Goal: Use online tool/utility: Utilize a website feature to perform a specific function

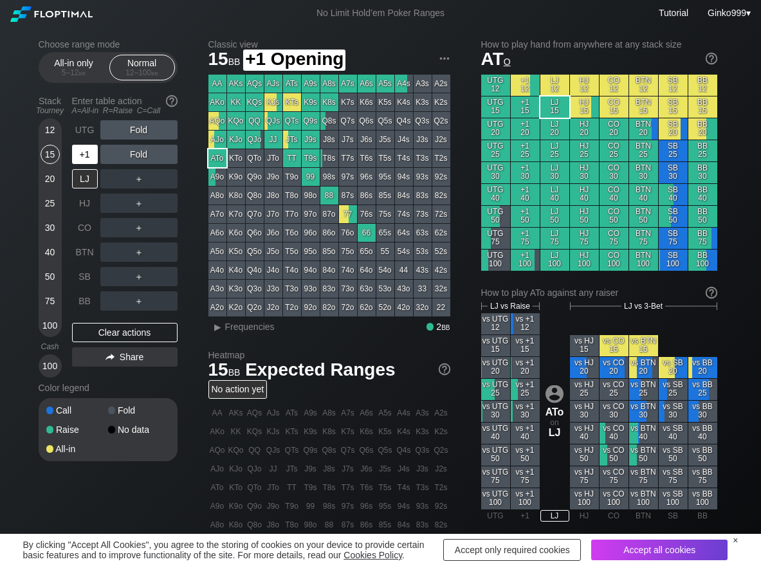
click at [88, 154] on div "+1" at bounding box center [85, 154] width 26 height 19
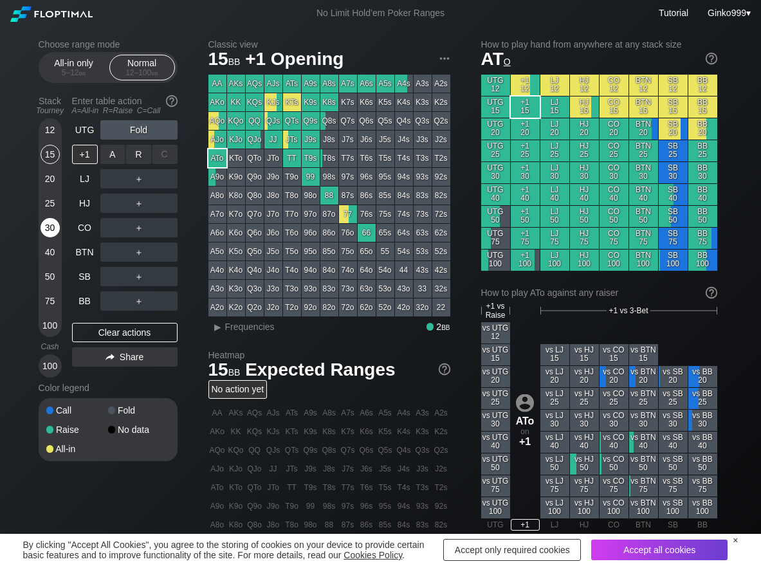
drag, startPoint x: 147, startPoint y: 163, endPoint x: 54, endPoint y: 225, distance: 111.3
click at [140, 160] on div "R ✕" at bounding box center [138, 154] width 25 height 19
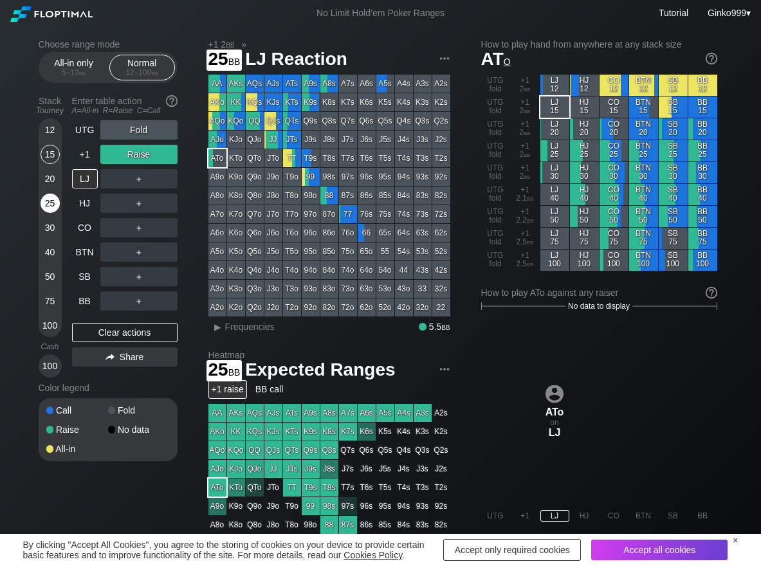
click at [47, 202] on div "25" at bounding box center [50, 203] width 19 height 19
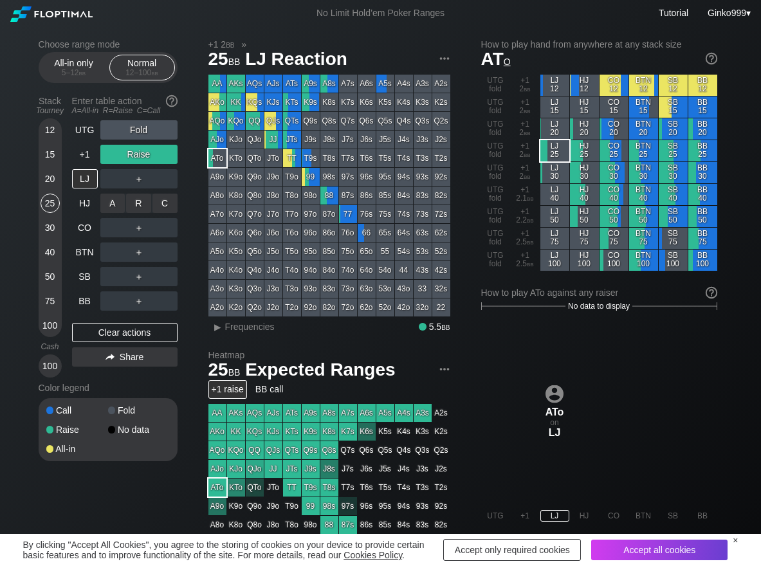
drag, startPoint x: 170, startPoint y: 203, endPoint x: 168, endPoint y: 214, distance: 11.7
click at [169, 203] on div "C ✕" at bounding box center [164, 203] width 25 height 19
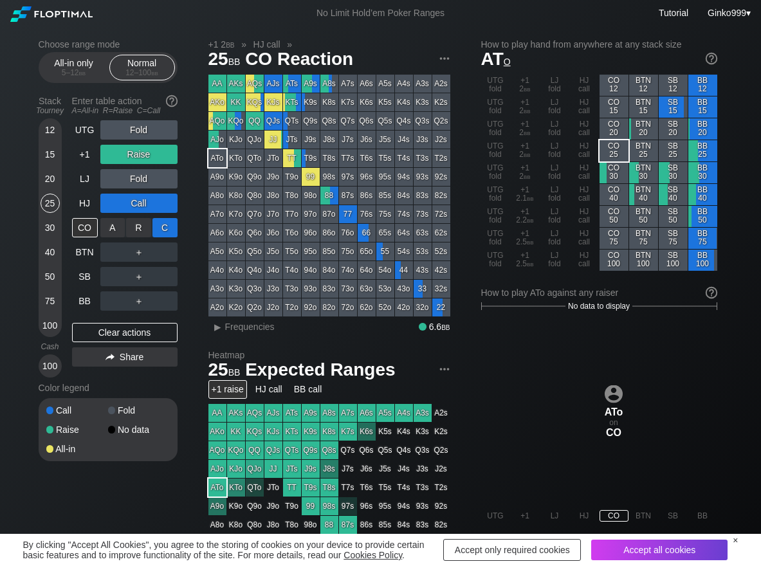
click at [166, 228] on div "C ✕" at bounding box center [164, 227] width 25 height 19
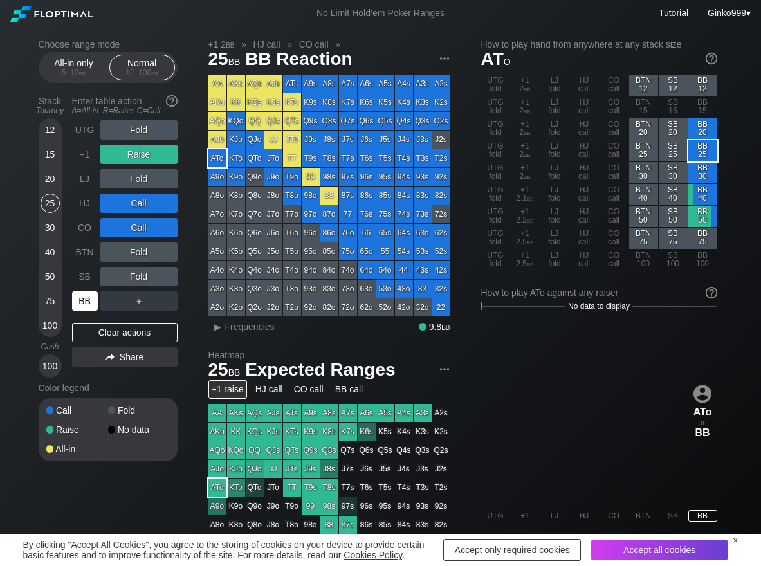
click at [78, 304] on div "BB" at bounding box center [85, 300] width 26 height 19
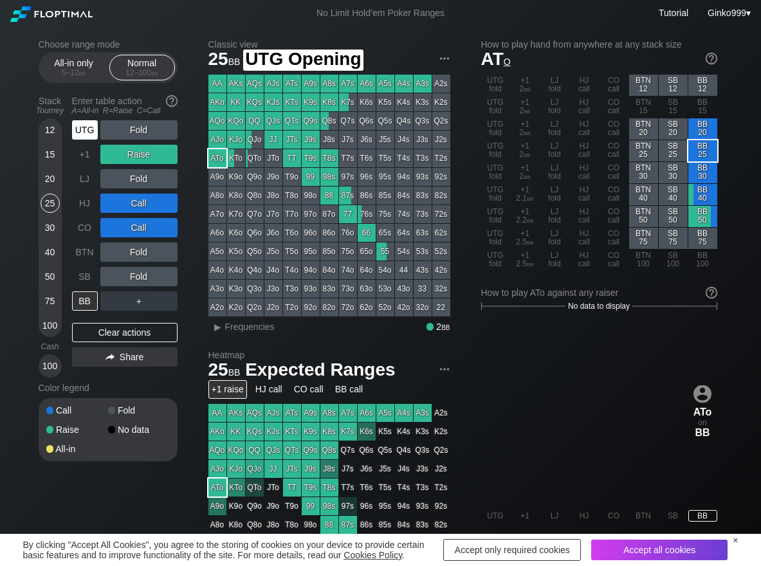
click at [85, 136] on div "UTG" at bounding box center [85, 129] width 26 height 19
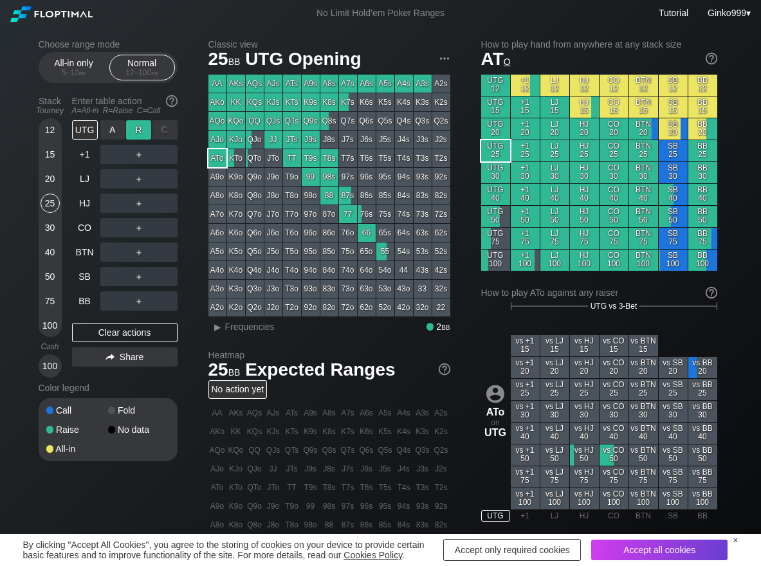
click at [127, 134] on div "R ✕" at bounding box center [138, 129] width 25 height 19
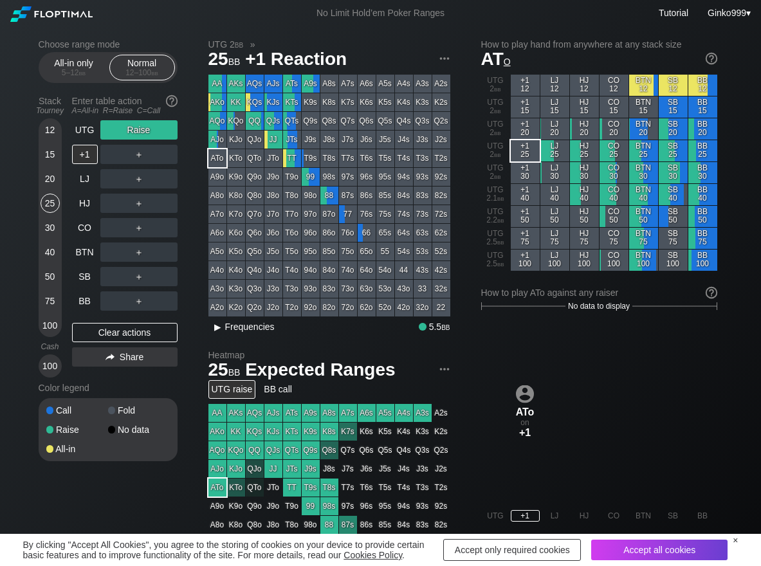
click at [256, 328] on span "Frequencies" at bounding box center [250, 327] width 50 height 10
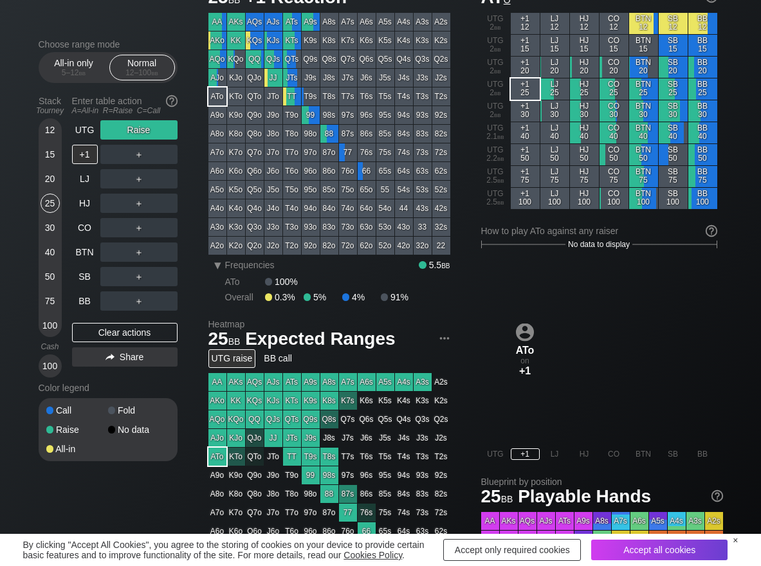
scroll to position [64, 0]
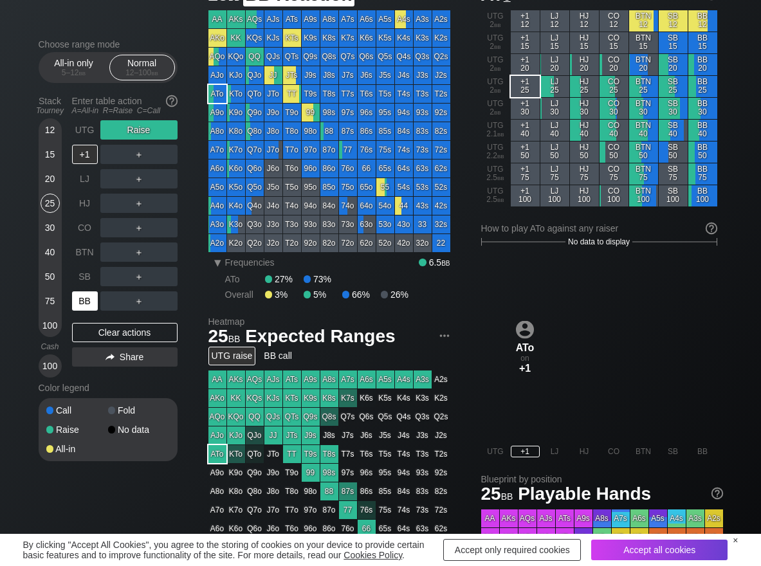
click at [87, 298] on div "BB" at bounding box center [85, 300] width 26 height 19
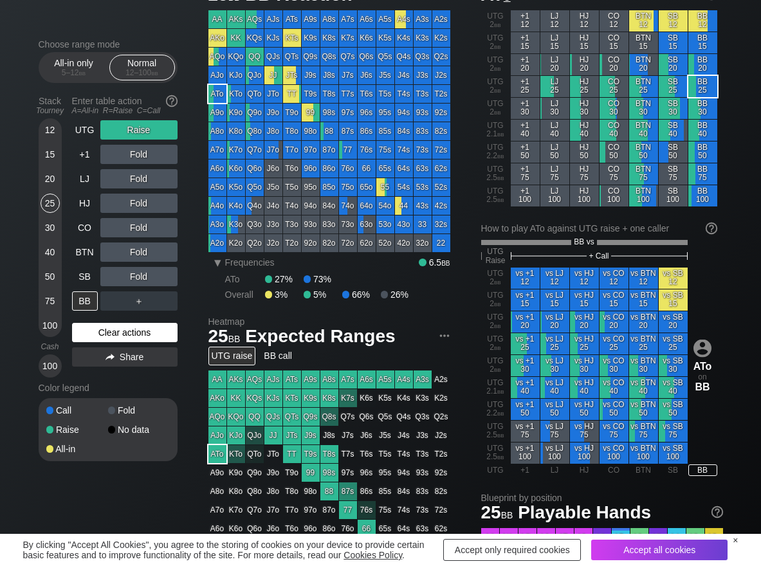
click at [100, 323] on div "Clear actions" at bounding box center [125, 332] width 106 height 19
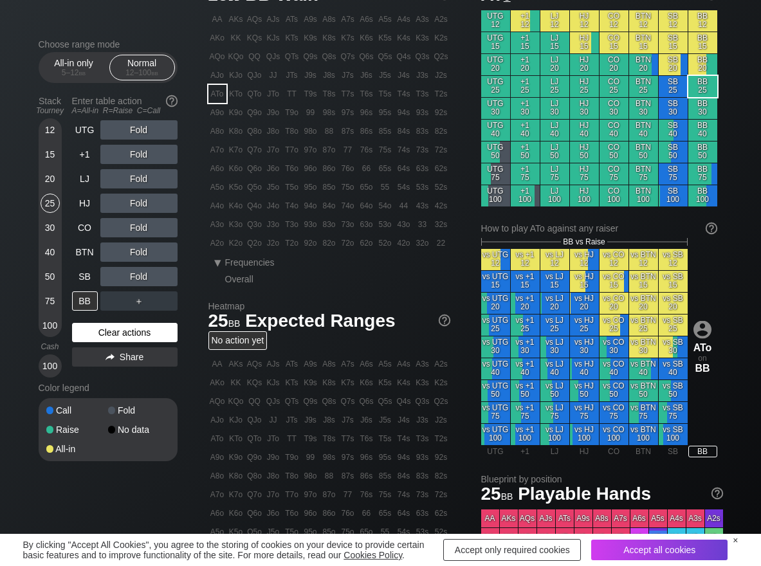
click at [100, 332] on div "Clear actions" at bounding box center [125, 332] width 106 height 19
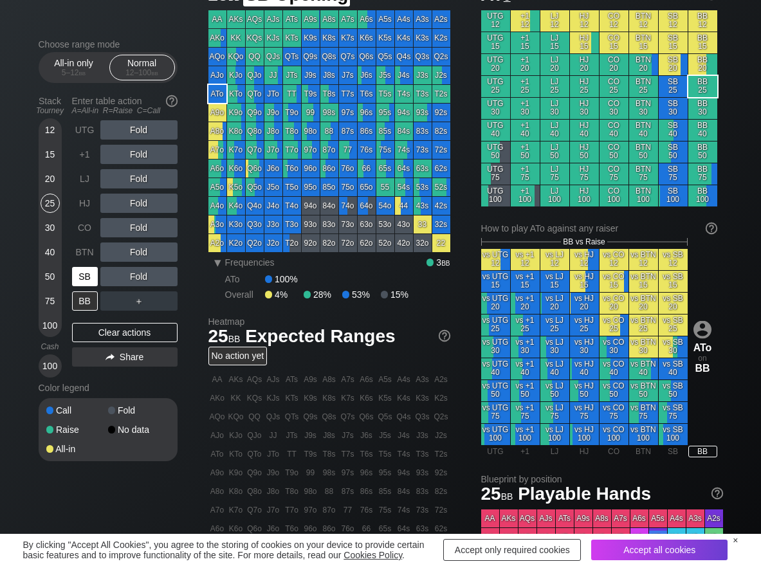
click at [90, 270] on div "SB" at bounding box center [85, 276] width 26 height 19
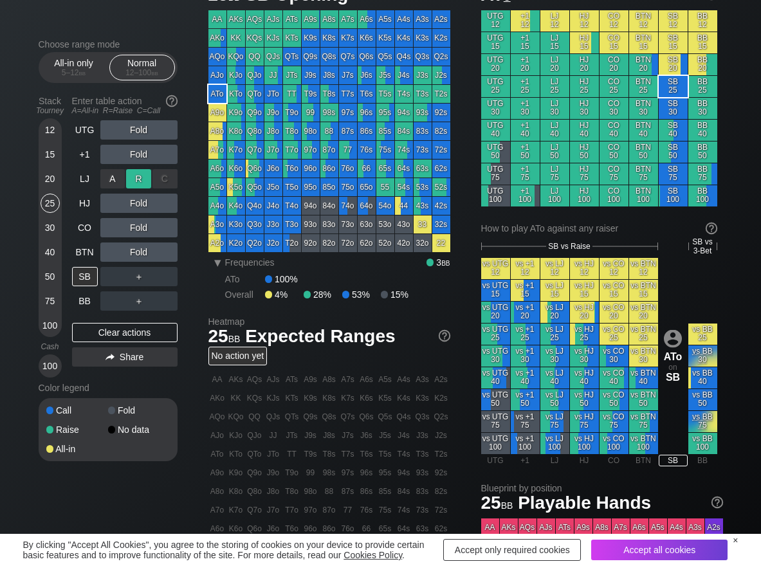
click at [131, 176] on div "R ✕" at bounding box center [138, 178] width 25 height 19
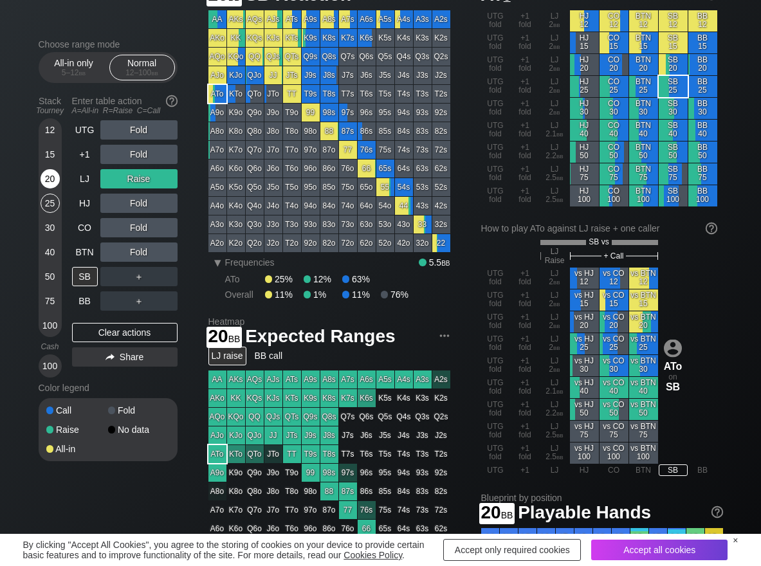
click at [42, 176] on div "20" at bounding box center [50, 178] width 19 height 19
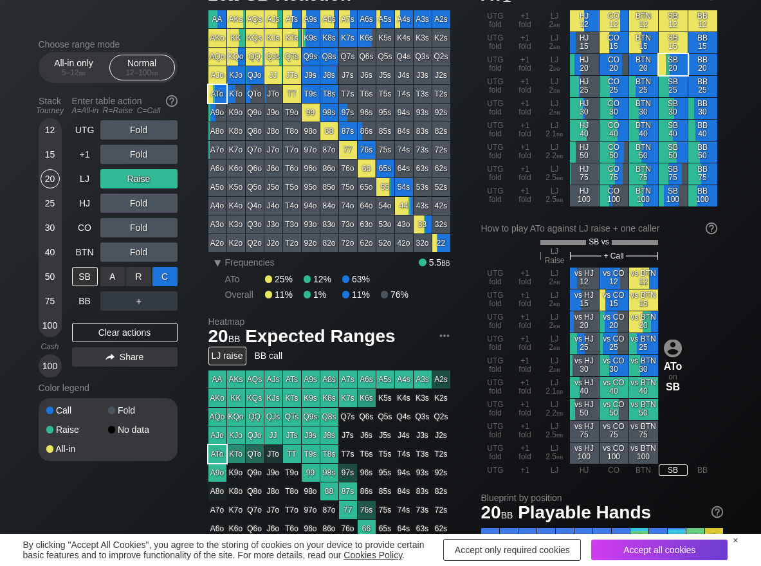
click at [168, 275] on div "C ✕" at bounding box center [164, 276] width 25 height 19
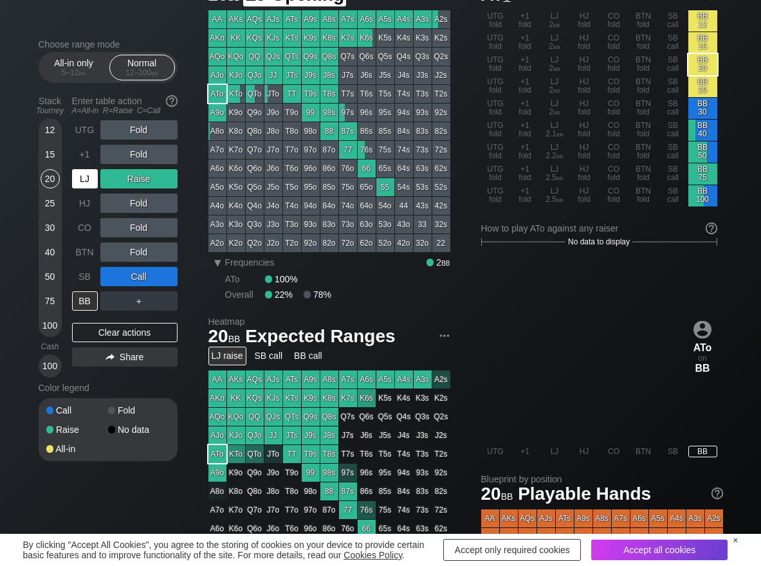
click at [81, 177] on div "LJ" at bounding box center [85, 178] width 26 height 19
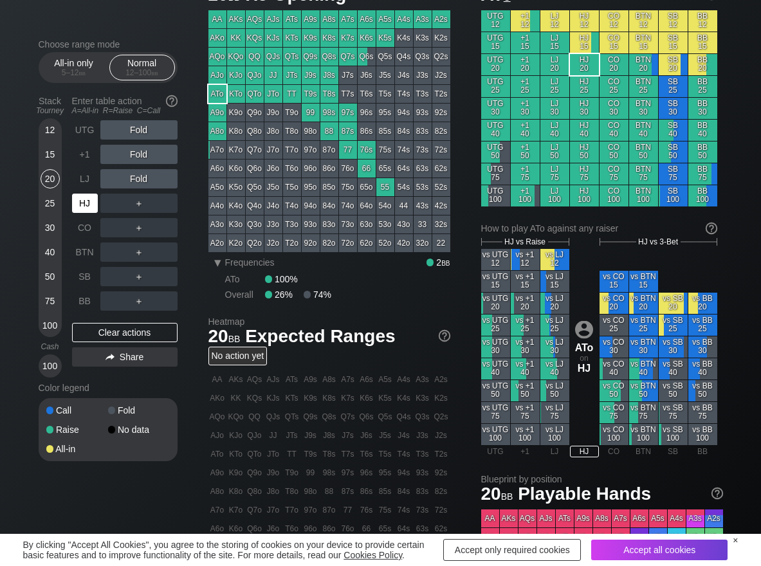
click at [79, 207] on div "HJ" at bounding box center [85, 203] width 26 height 19
click at [138, 136] on div "R ✕" at bounding box center [138, 129] width 25 height 19
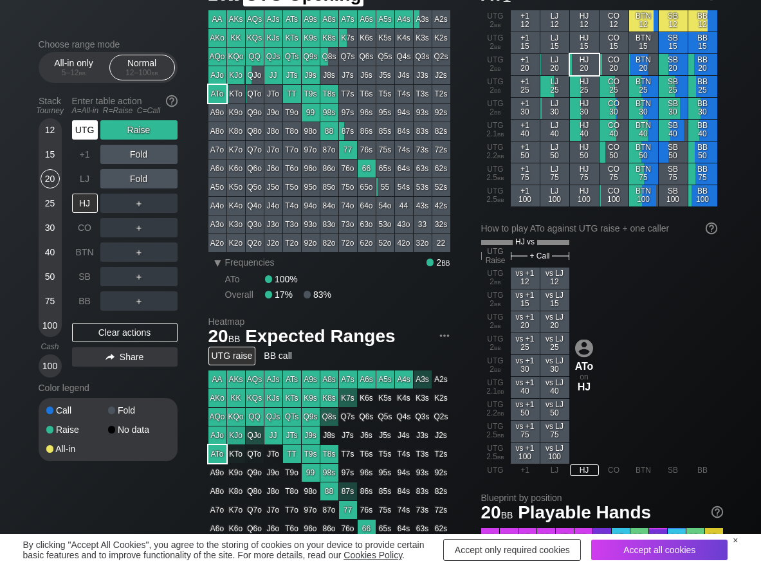
click at [82, 133] on div "UTG" at bounding box center [85, 129] width 26 height 19
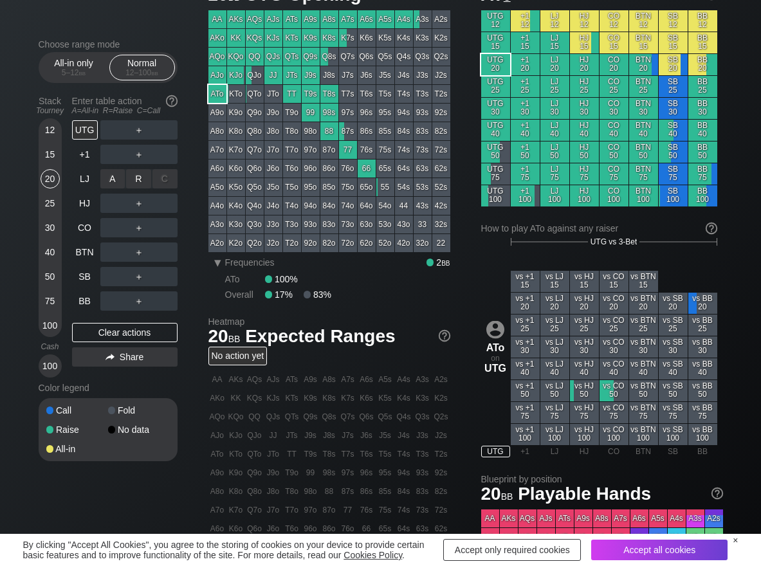
drag, startPoint x: 127, startPoint y: 180, endPoint x: 116, endPoint y: 226, distance: 47.1
click at [128, 180] on div "R ✕" at bounding box center [138, 178] width 25 height 19
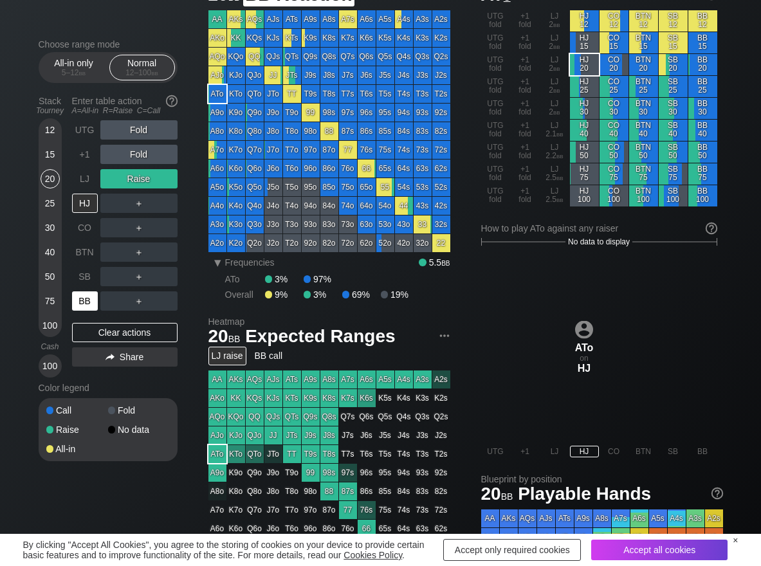
click at [87, 302] on div "BB" at bounding box center [85, 300] width 26 height 19
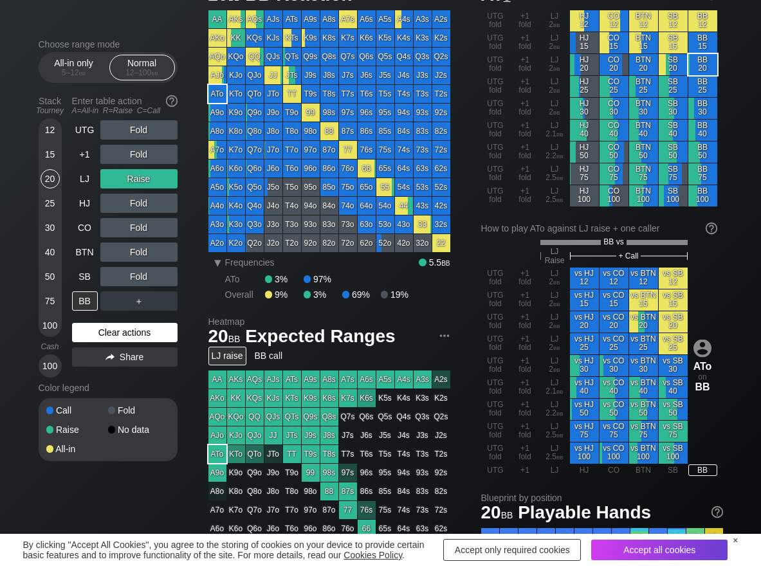
click at [85, 326] on div "Clear actions" at bounding box center [125, 332] width 106 height 19
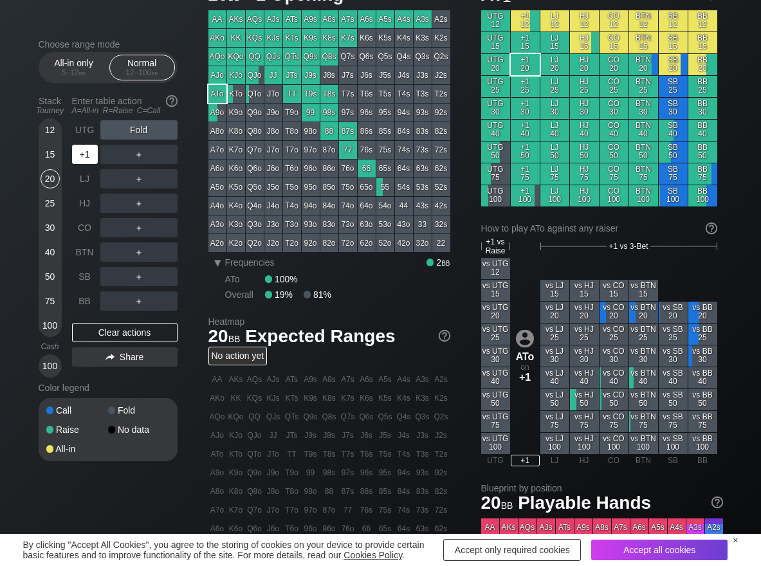
click at [76, 152] on div "+1" at bounding box center [85, 154] width 26 height 19
click at [175, 274] on div "C ✕" at bounding box center [164, 276] width 25 height 19
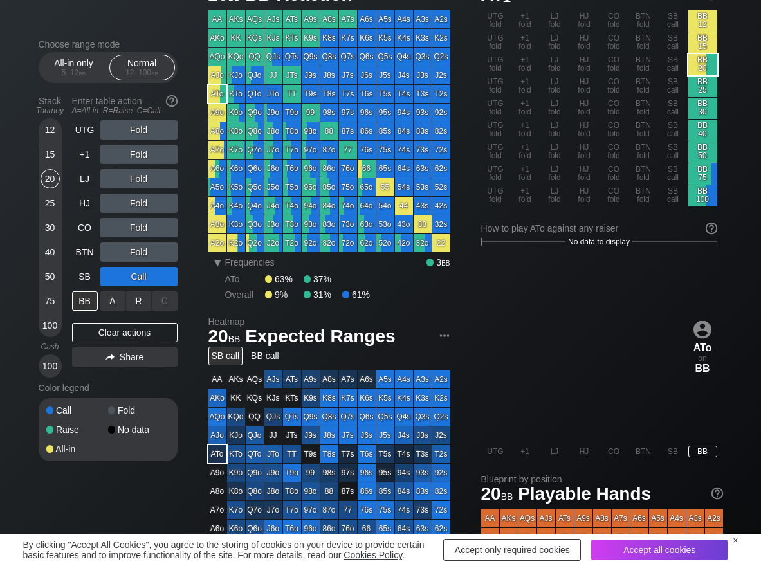
click at [136, 306] on div "R ✕" at bounding box center [138, 300] width 25 height 19
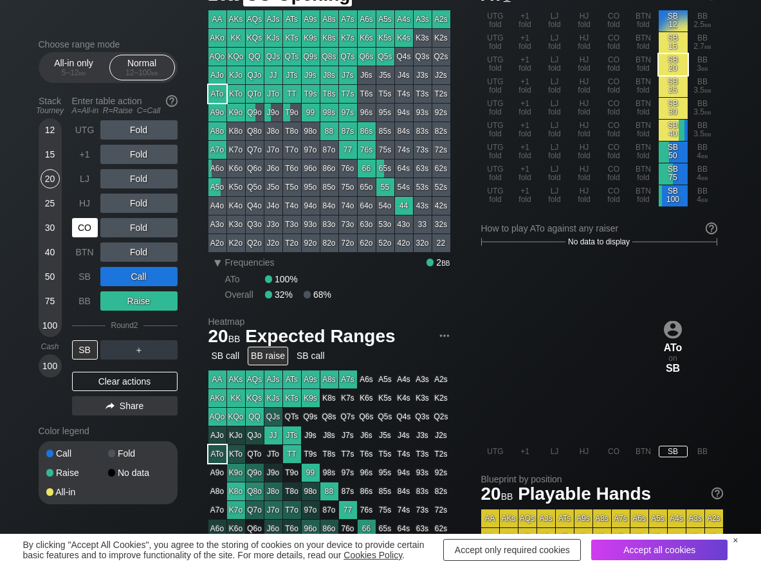
drag, startPoint x: 82, startPoint y: 236, endPoint x: 79, endPoint y: 228, distance: 9.0
click at [82, 235] on div "CO" at bounding box center [85, 227] width 26 height 19
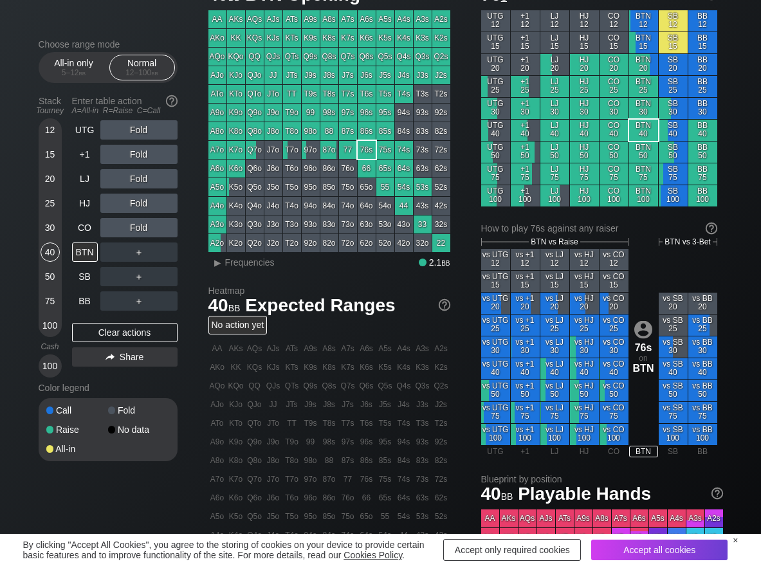
scroll to position [64, 0]
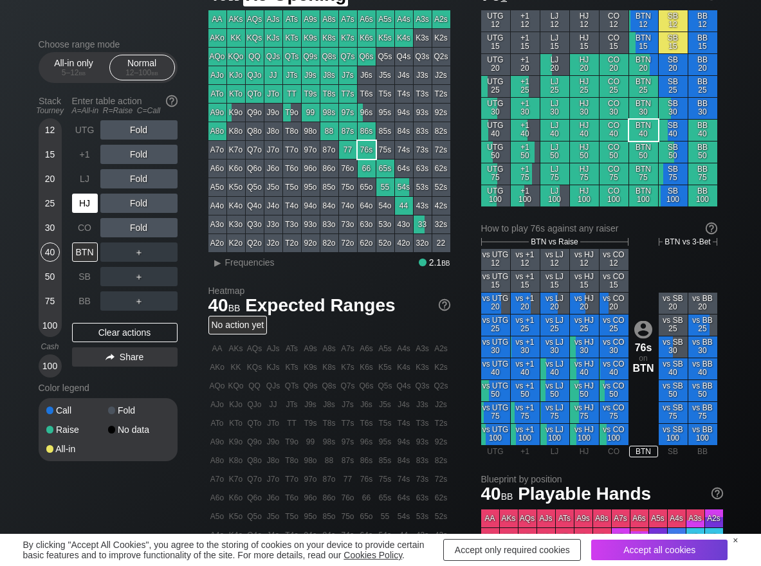
click at [82, 201] on div "HJ" at bounding box center [85, 203] width 26 height 19
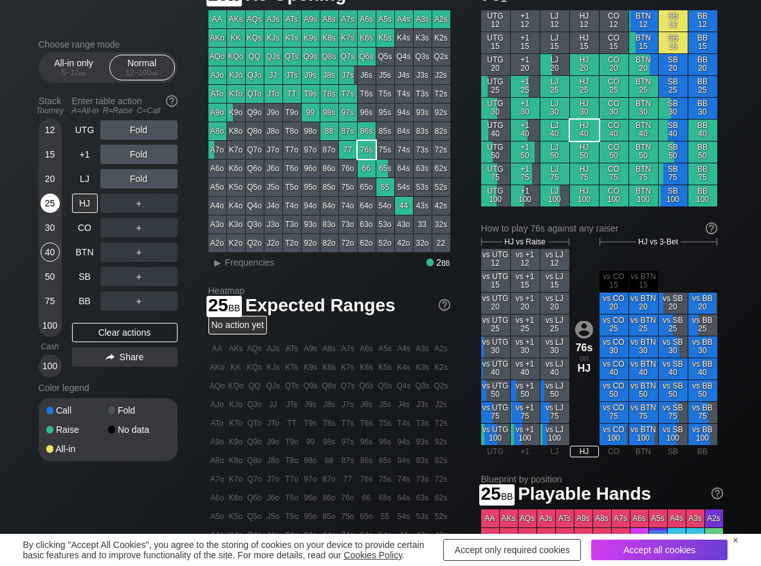
click at [50, 205] on div "25" at bounding box center [50, 203] width 19 height 19
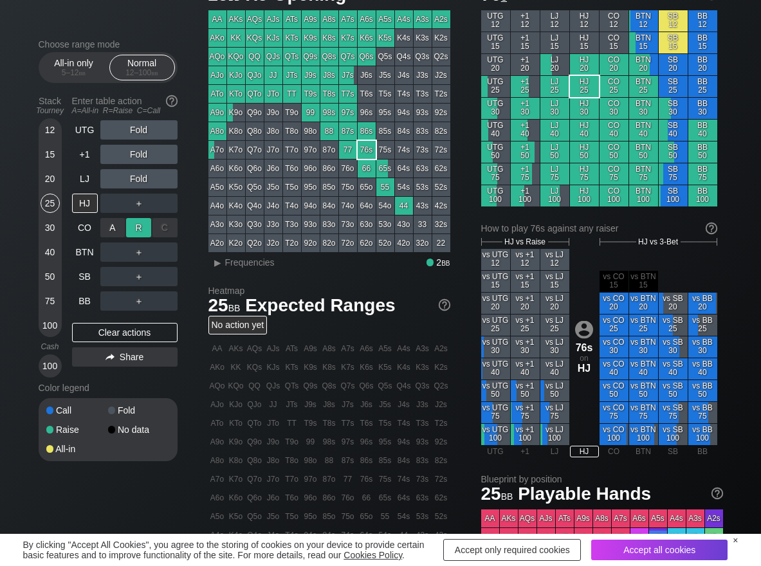
drag, startPoint x: 128, startPoint y: 219, endPoint x: 147, endPoint y: 231, distance: 22.3
click at [142, 230] on div "R ✕" at bounding box center [138, 227] width 25 height 19
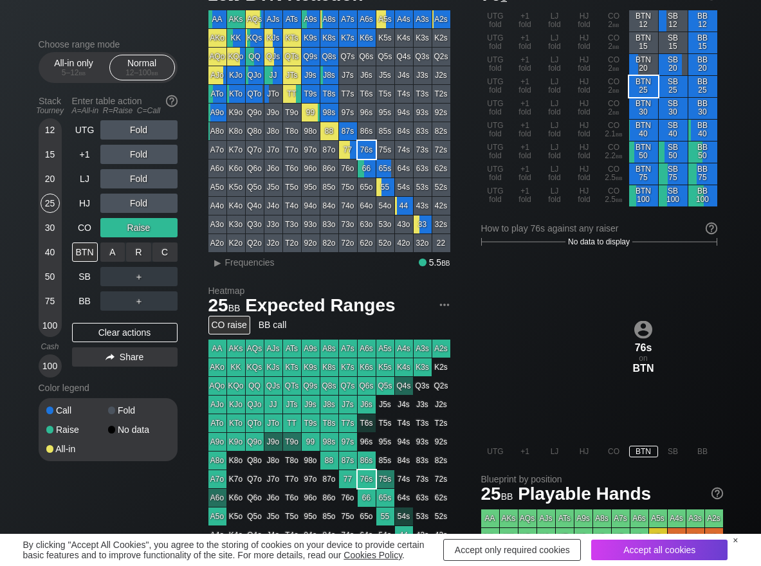
click at [142, 248] on div "R ✕" at bounding box center [138, 252] width 25 height 19
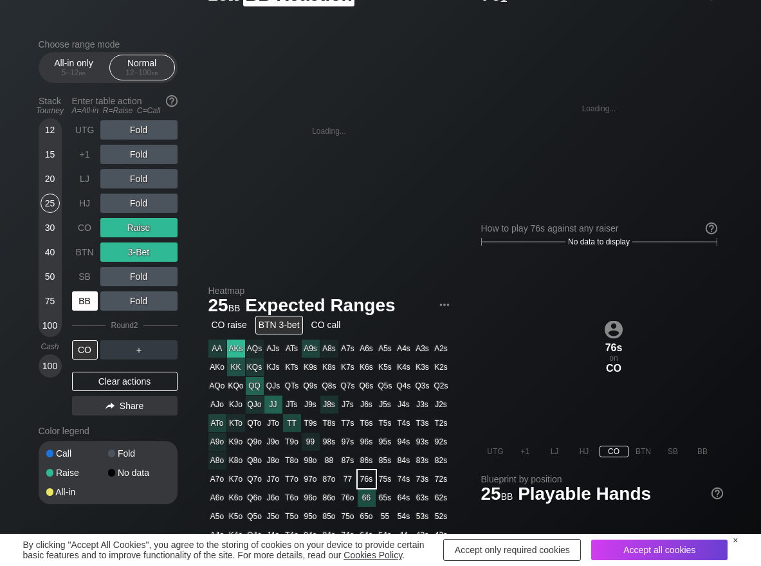
click at [89, 303] on div "BB" at bounding box center [85, 300] width 26 height 19
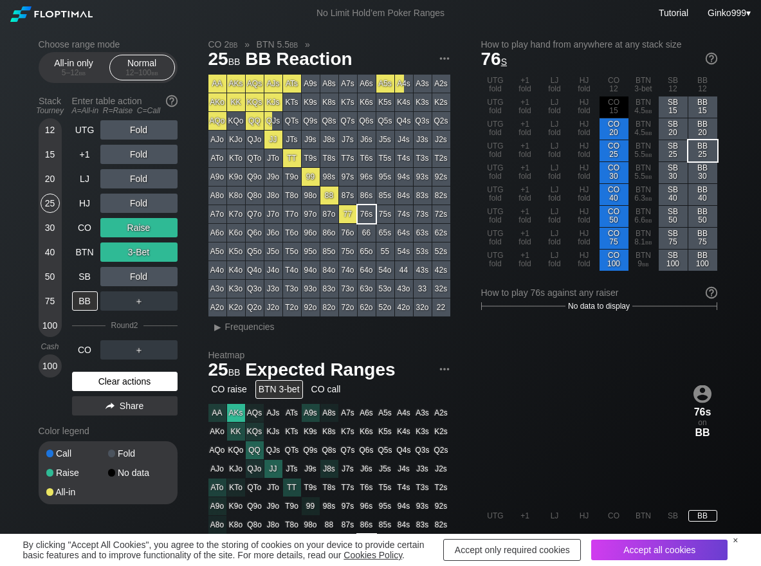
click at [124, 378] on div "Clear actions" at bounding box center [125, 381] width 106 height 19
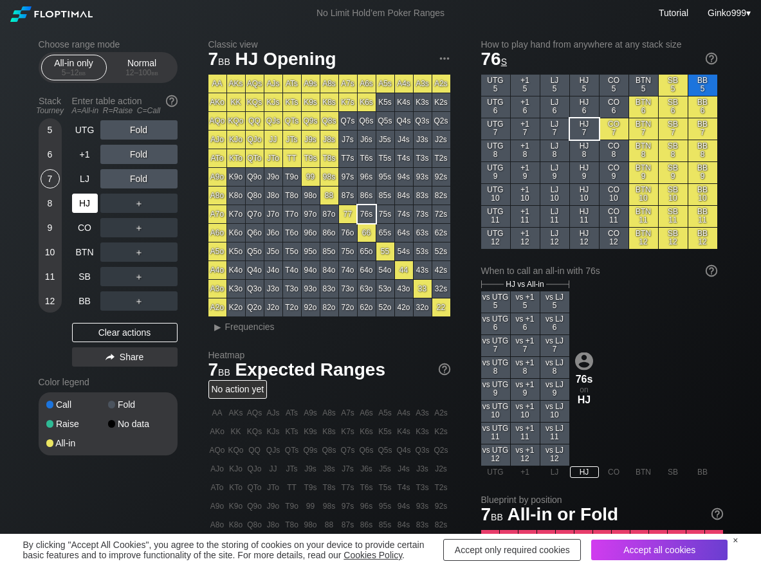
scroll to position [64, 0]
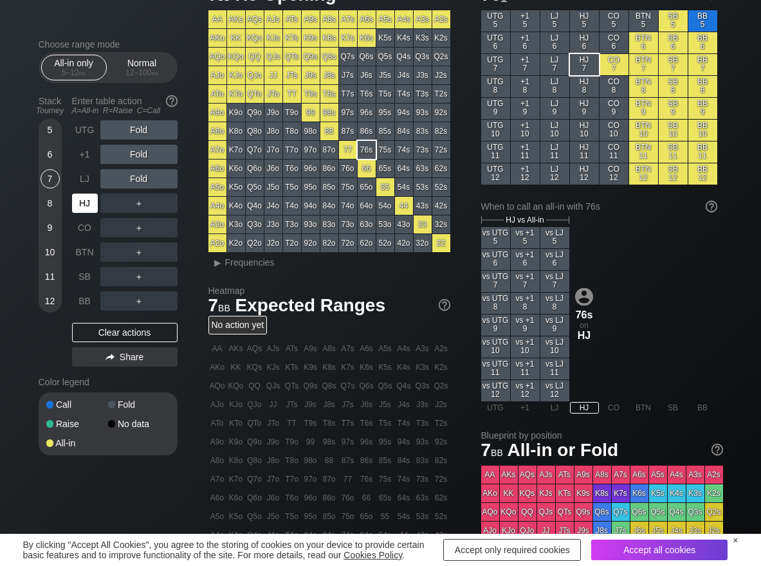
click at [81, 199] on div "HJ" at bounding box center [85, 203] width 26 height 19
